Goal: Obtain resource: Download file/media

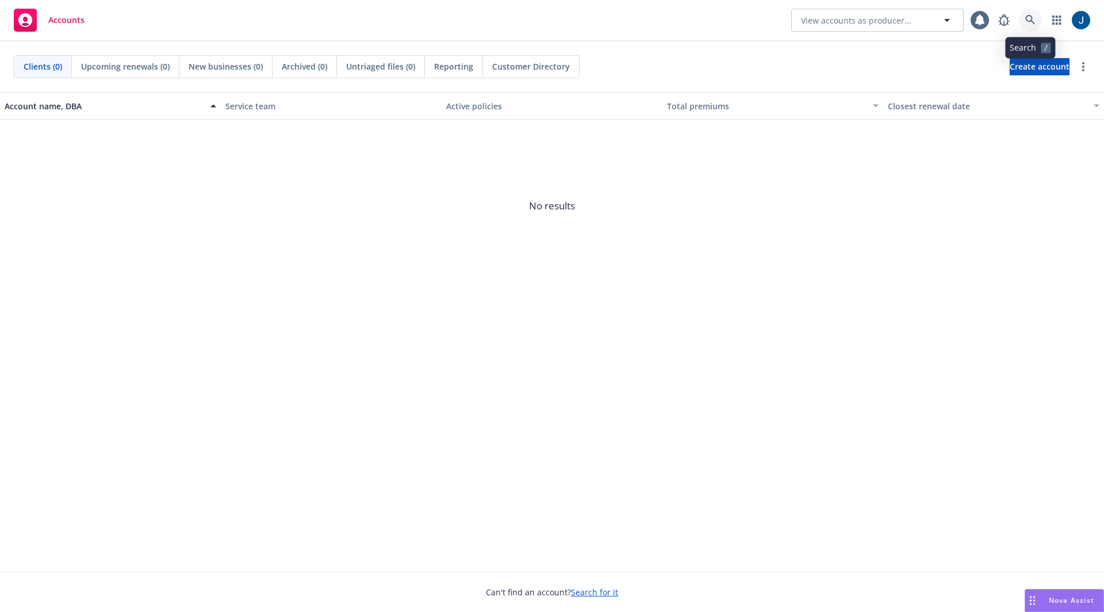
click at [1028, 18] on icon at bounding box center [1030, 20] width 10 height 10
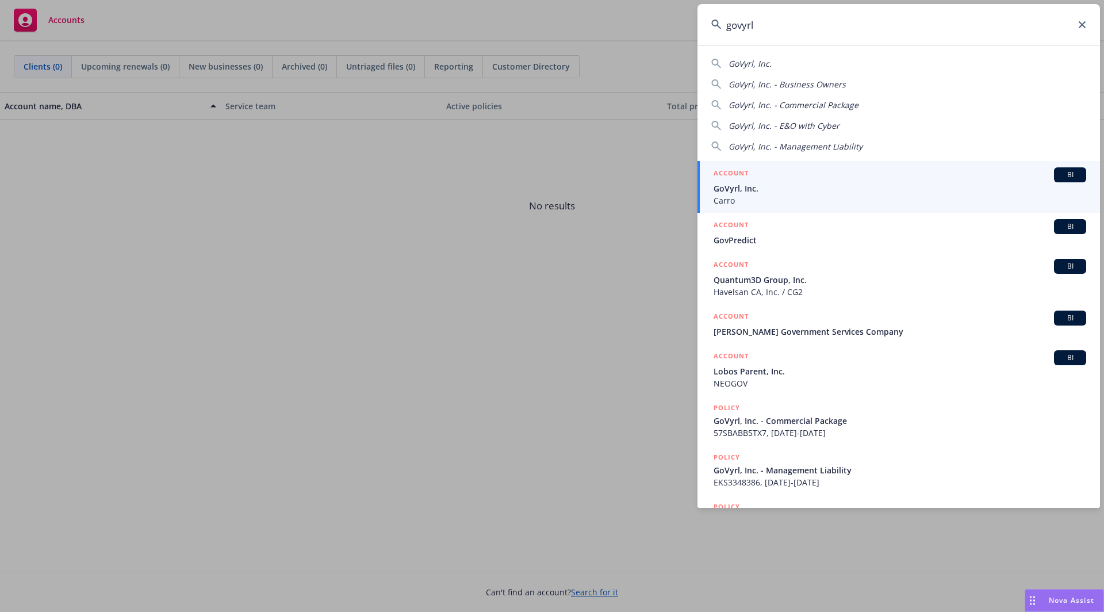
type input "govyrl"
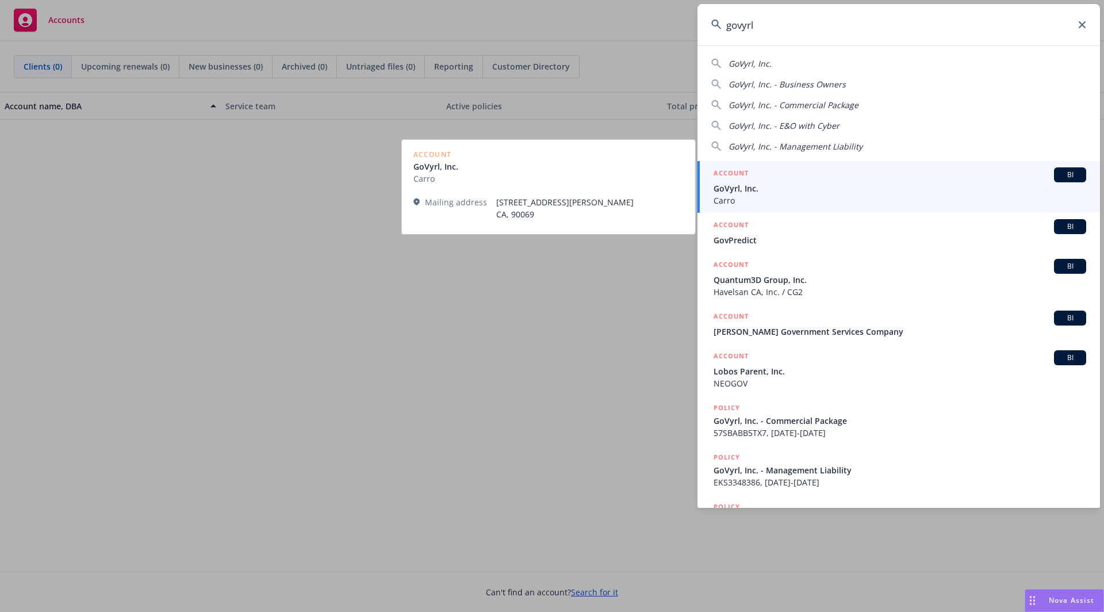
click at [794, 187] on span "GoVyrl, Inc." at bounding box center [900, 188] width 373 height 12
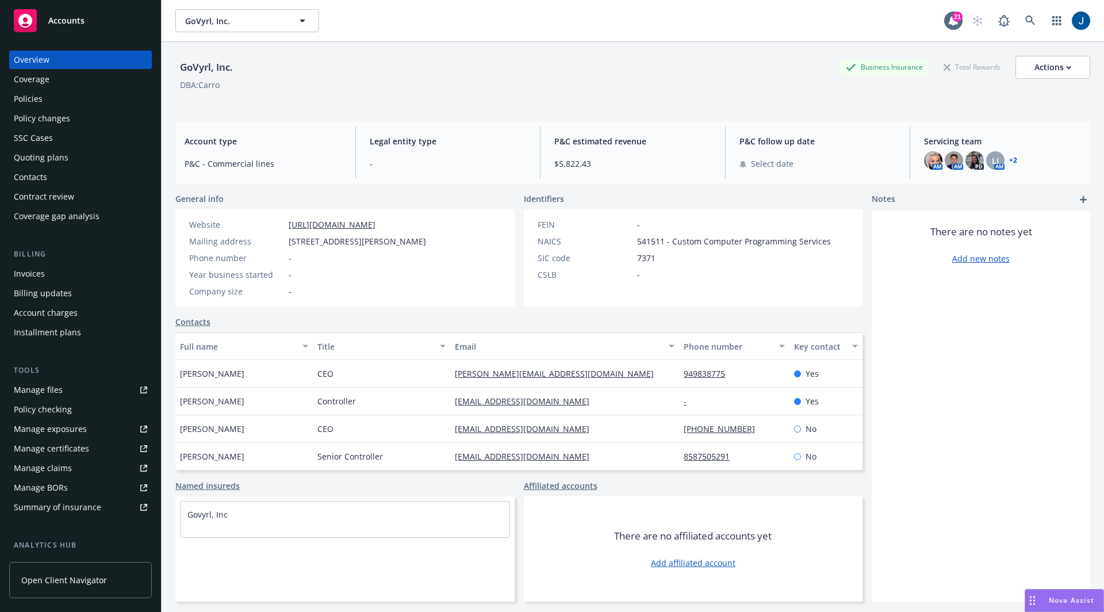
click at [60, 96] on div "Policies" at bounding box center [80, 99] width 133 height 18
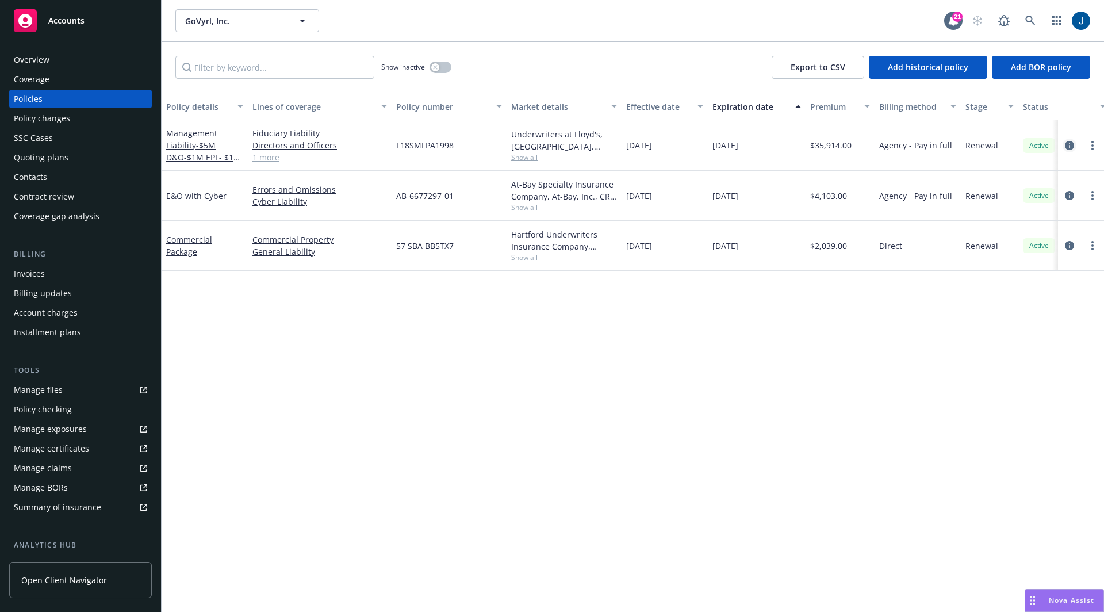
click at [1071, 149] on icon "circleInformation" at bounding box center [1069, 145] width 9 height 9
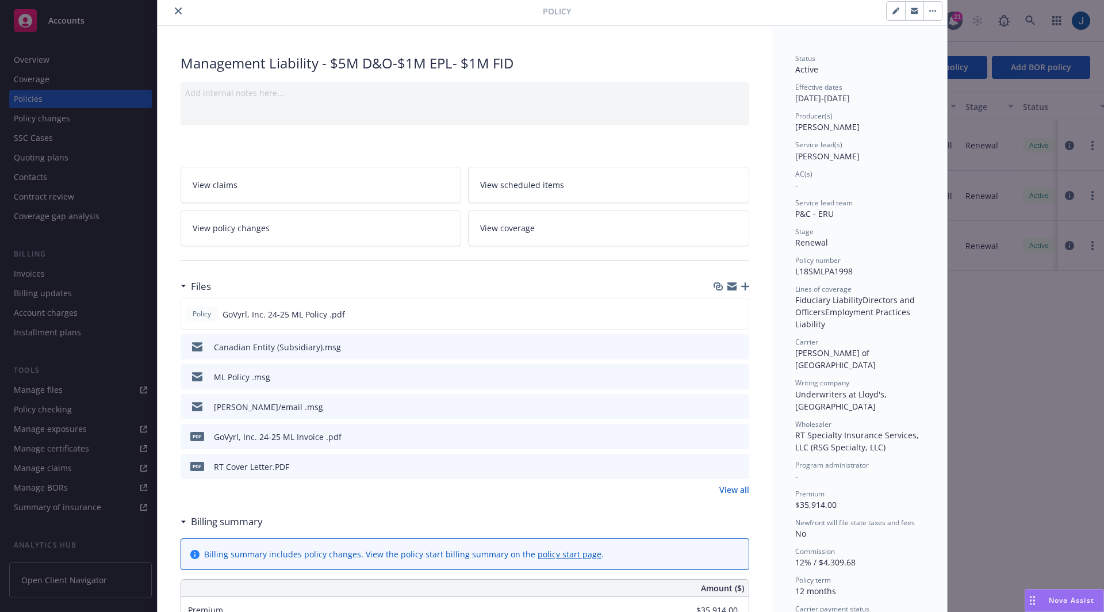
scroll to position [44, 0]
click at [316, 309] on span "GoVyrl, Inc. 24-25 ML Policy .pdf" at bounding box center [284, 311] width 122 height 12
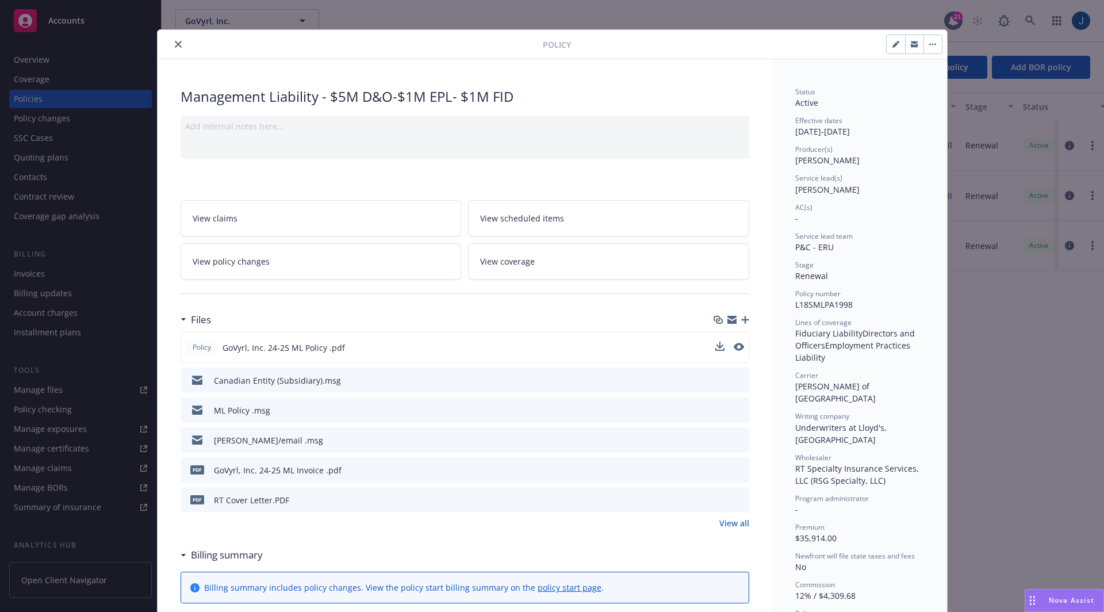
scroll to position [0, 0]
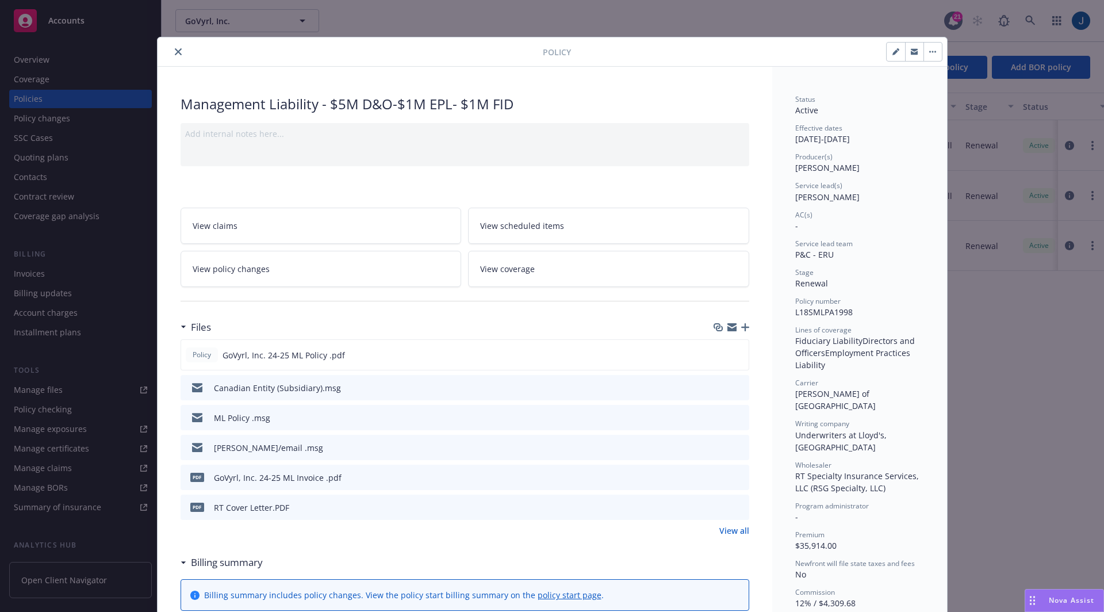
click at [531, 272] on link "View coverage" at bounding box center [608, 269] width 281 height 36
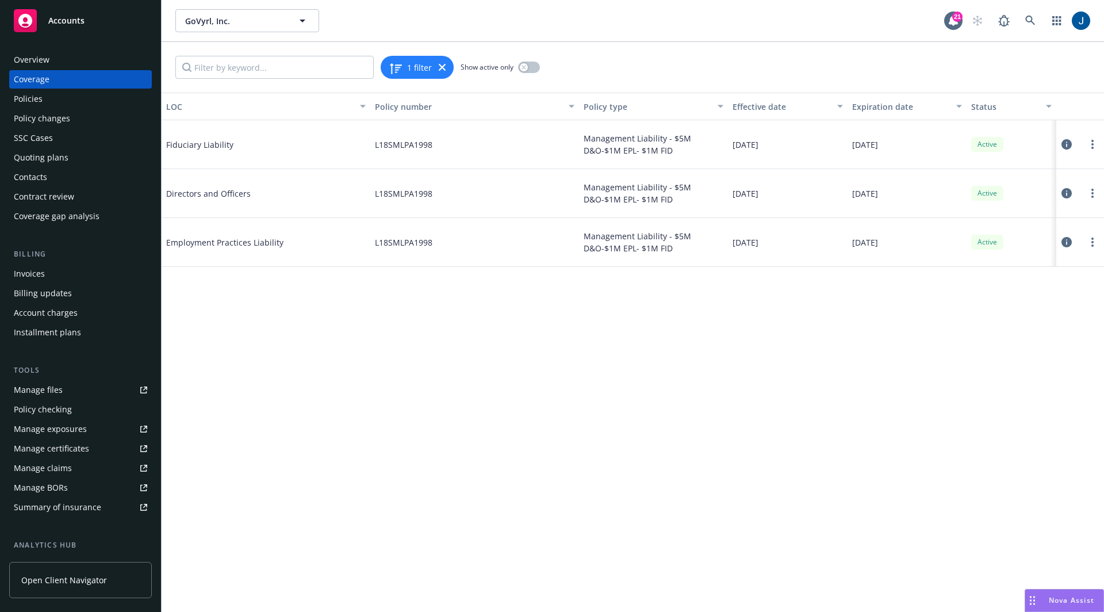
click at [1069, 238] on icon at bounding box center [1066, 242] width 10 height 10
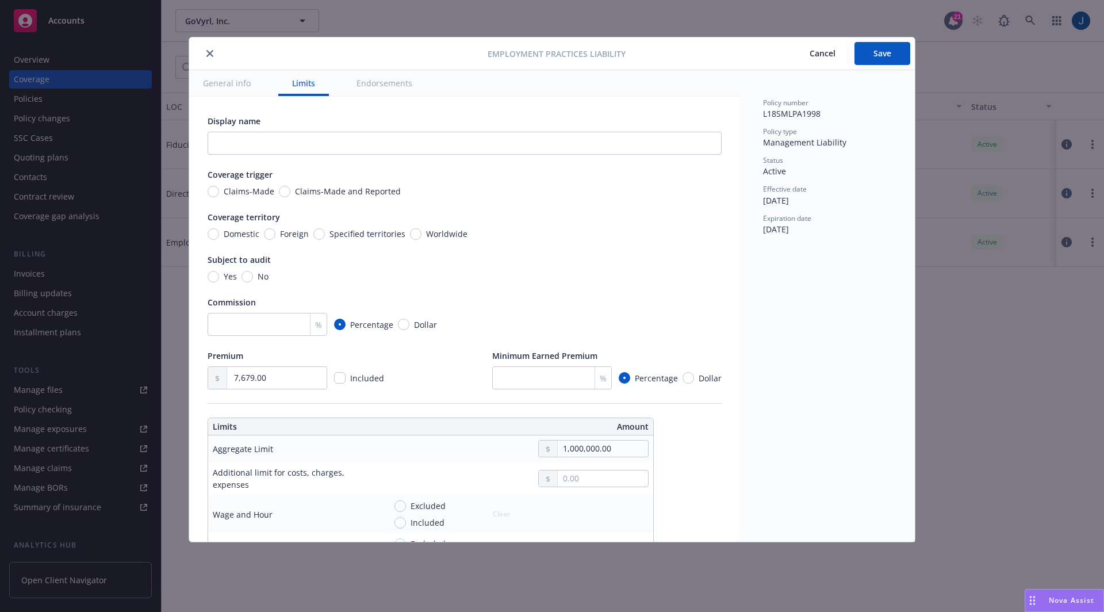
click at [343, 23] on div "Employment Practices Liability Cancel Save General info Limits Endorsements Dis…" at bounding box center [552, 306] width 1104 height 612
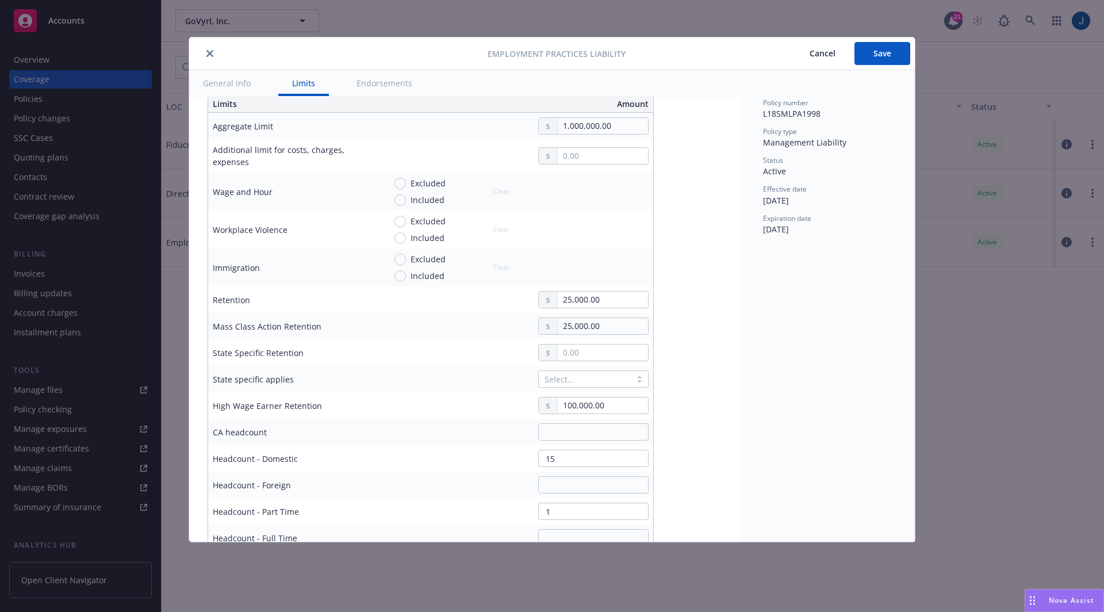
scroll to position [344, 0]
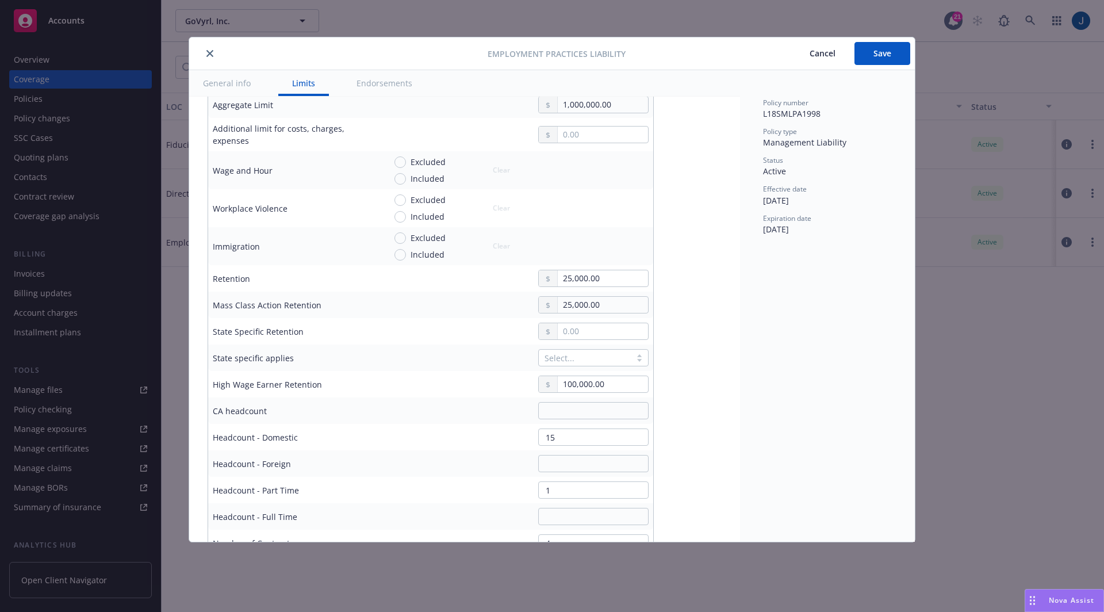
click at [206, 55] on icon "close" at bounding box center [209, 53] width 7 height 7
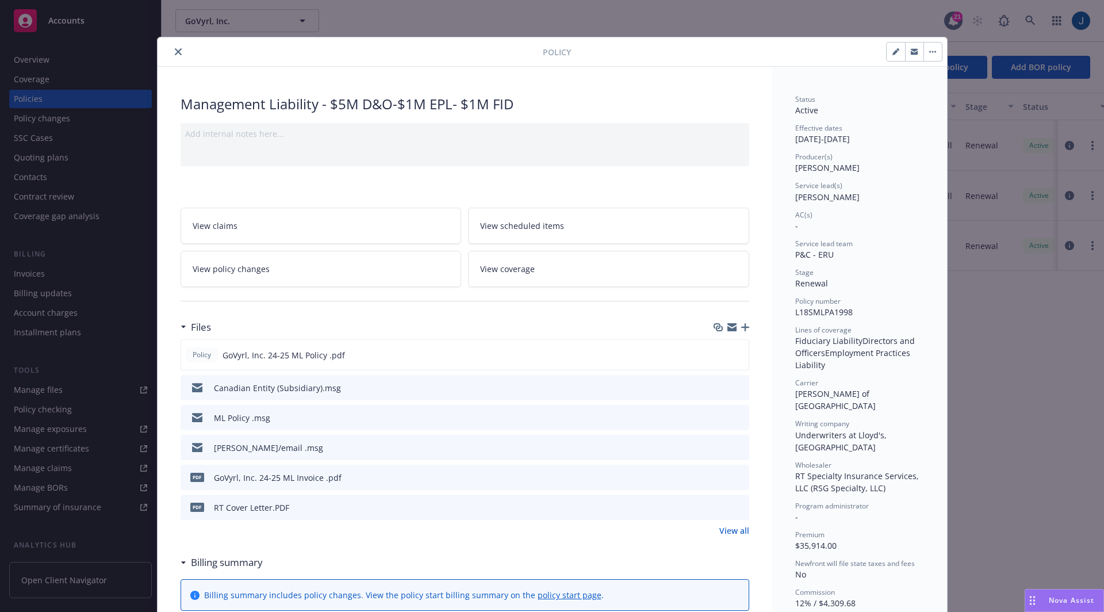
click at [171, 57] on button "close" at bounding box center [178, 52] width 14 height 14
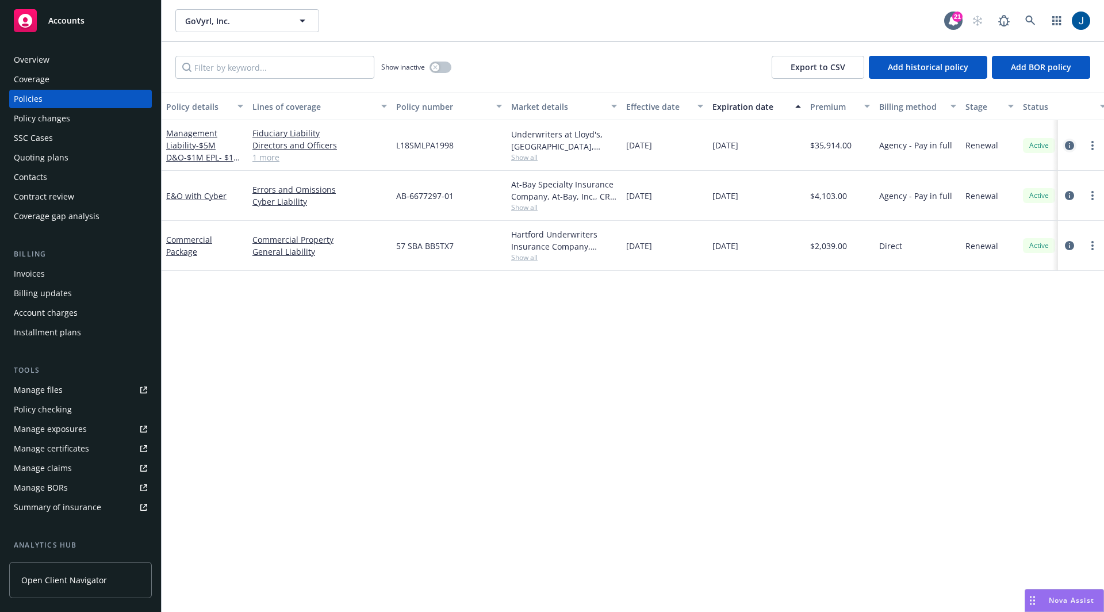
click at [1071, 147] on icon "circleInformation" at bounding box center [1069, 145] width 9 height 9
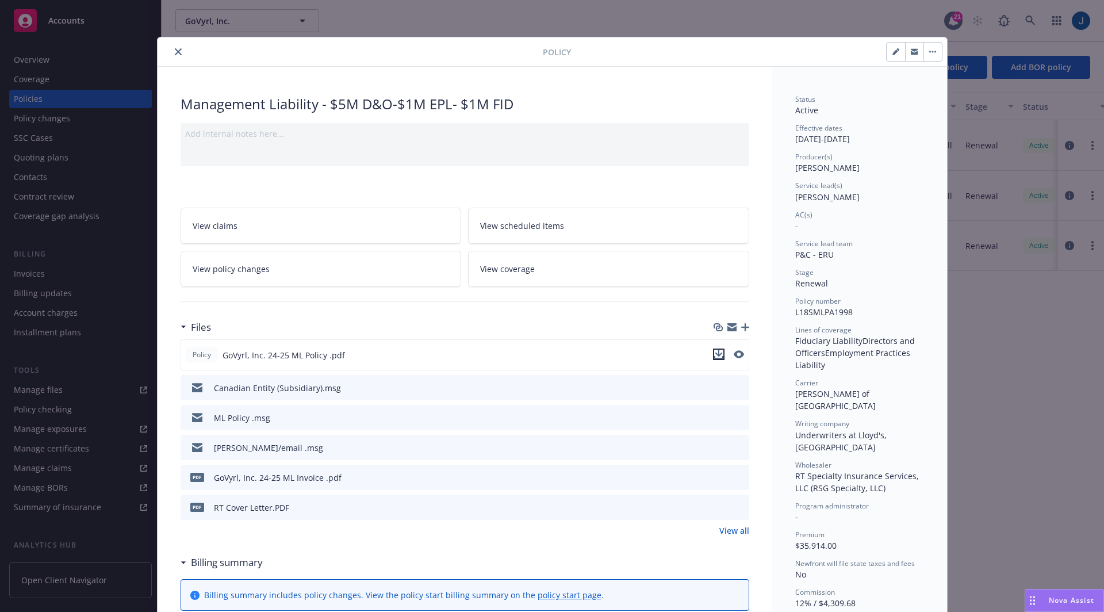
click at [716, 350] on icon "download file" at bounding box center [718, 354] width 9 height 9
click at [171, 57] on button "close" at bounding box center [178, 52] width 14 height 14
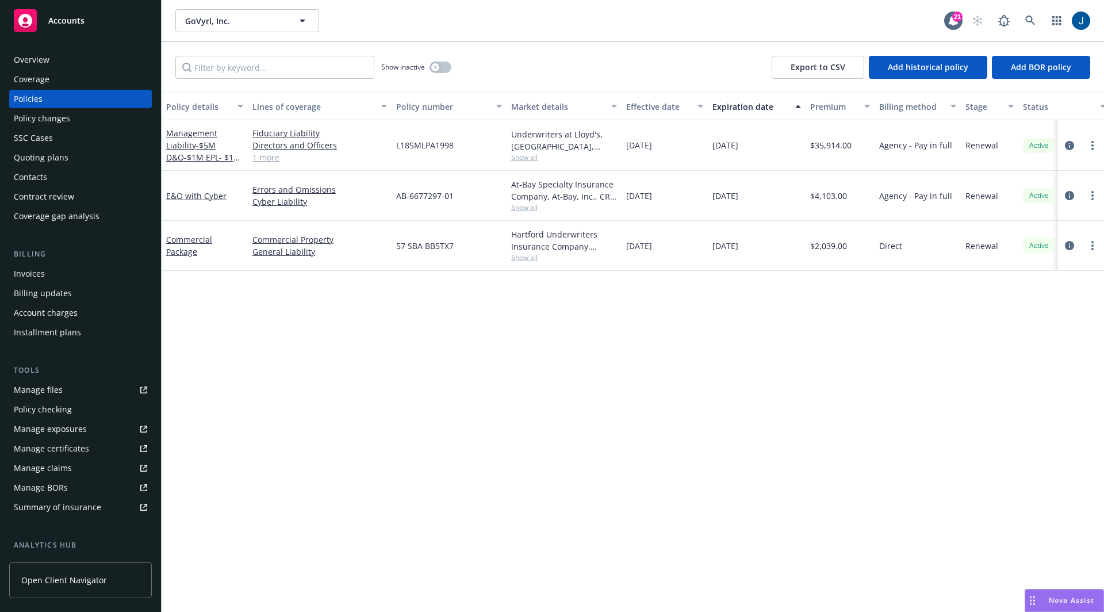
click at [601, 351] on div "Policy details Lines of coverage Policy number Market details Effective date Ex…" at bounding box center [633, 353] width 942 height 520
